Goal: Check status: Check status

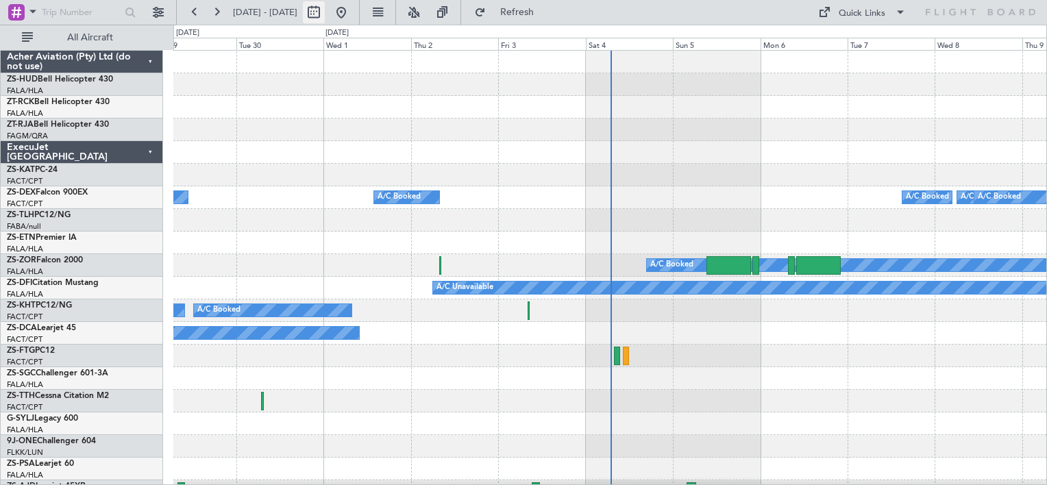
click at [325, 11] on button at bounding box center [314, 12] width 22 height 22
select select "9"
select select "2025"
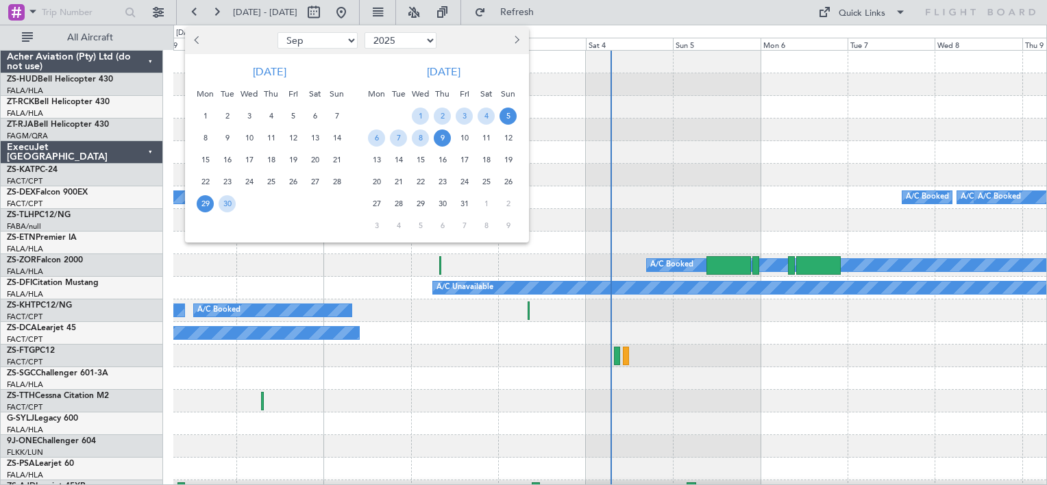
click at [503, 120] on span "5" at bounding box center [508, 116] width 17 height 17
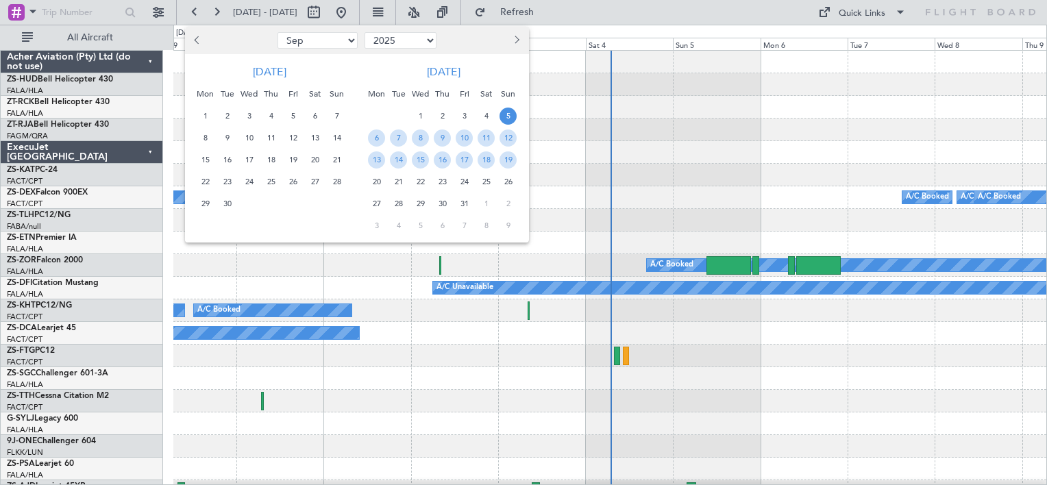
click at [505, 119] on span "5" at bounding box center [508, 116] width 17 height 17
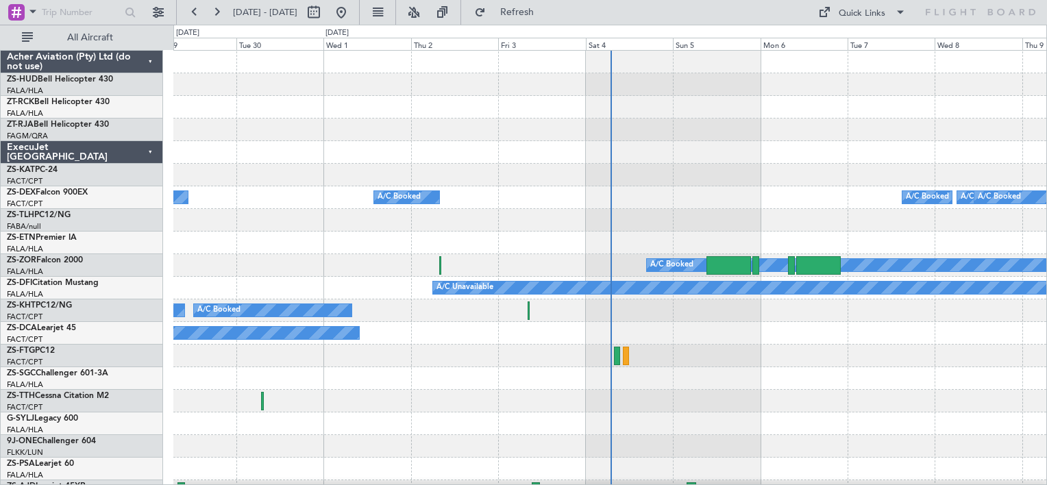
select select "10"
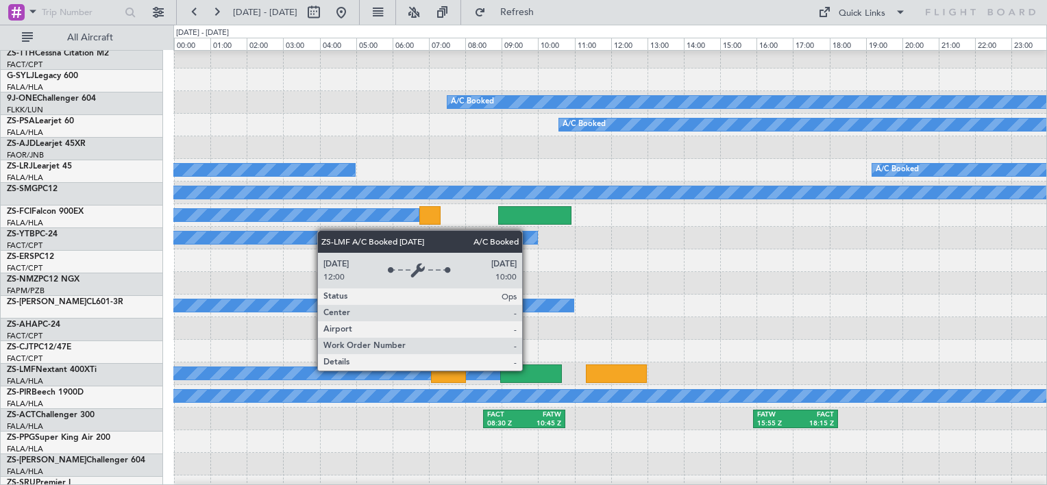
scroll to position [548, 0]
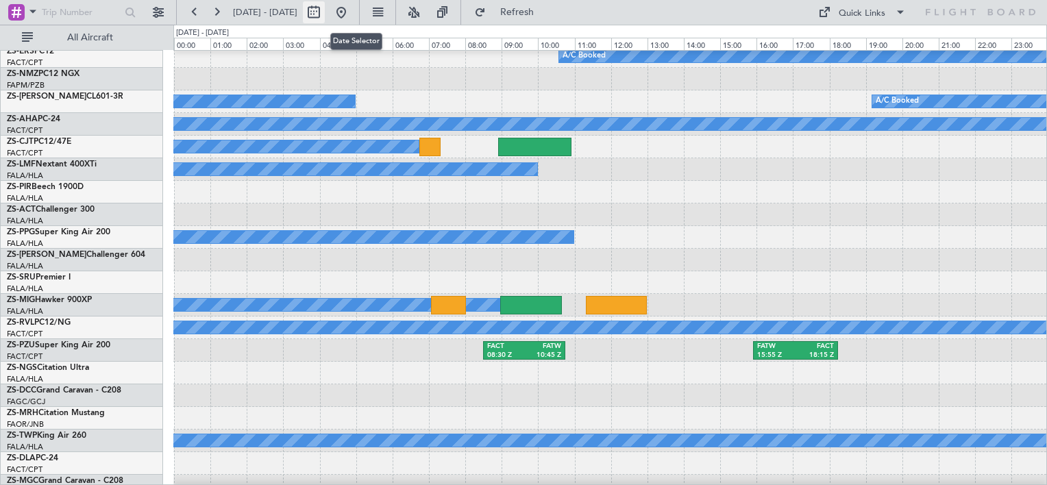
click at [325, 14] on button at bounding box center [314, 12] width 22 height 22
select select "10"
select select "2025"
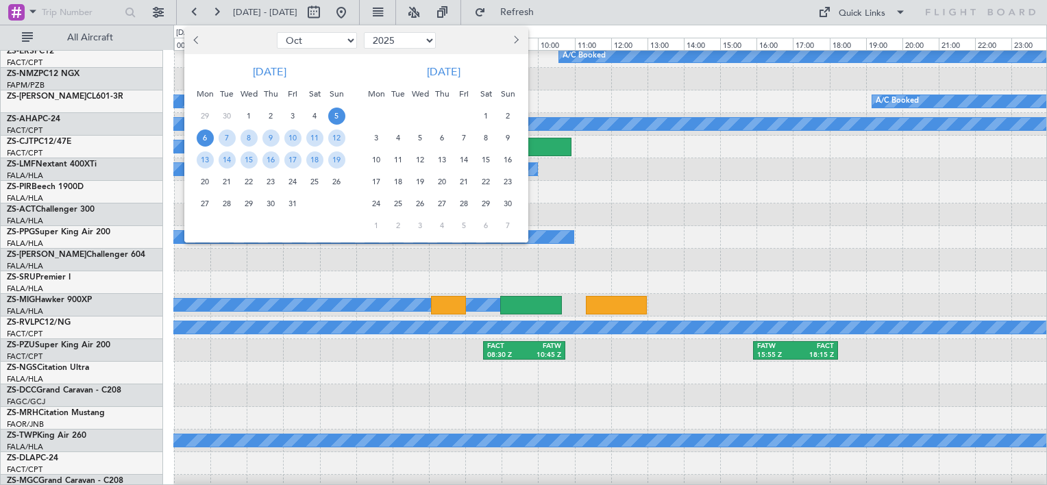
click at [202, 137] on span "6" at bounding box center [205, 138] width 17 height 17
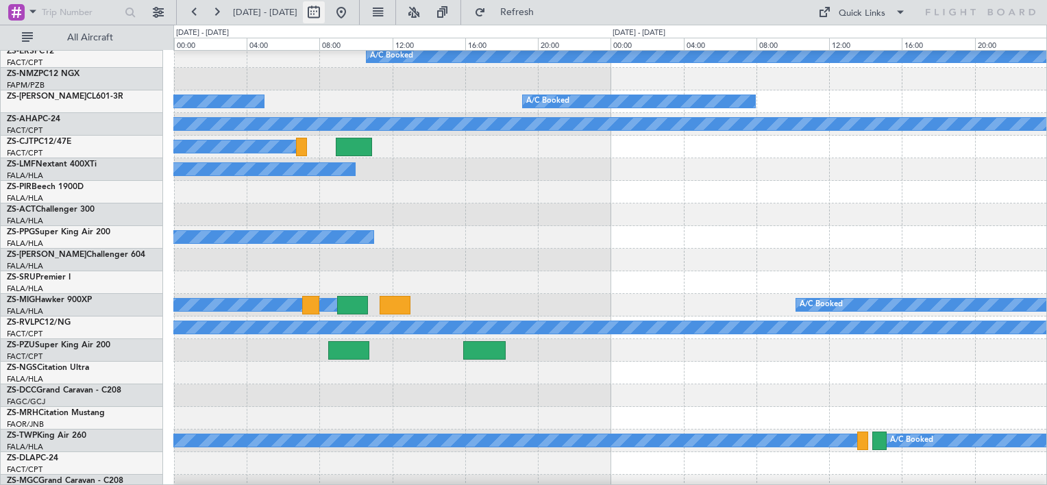
click at [325, 14] on button at bounding box center [314, 12] width 22 height 22
select select "10"
select select "2025"
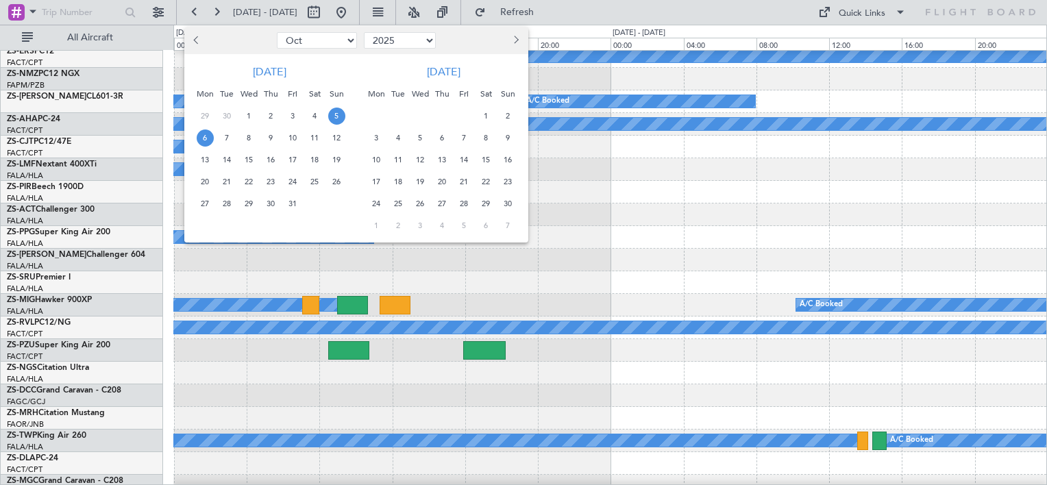
click at [209, 140] on span "6" at bounding box center [205, 138] width 17 height 17
